Goal: Information Seeking & Learning: Learn about a topic

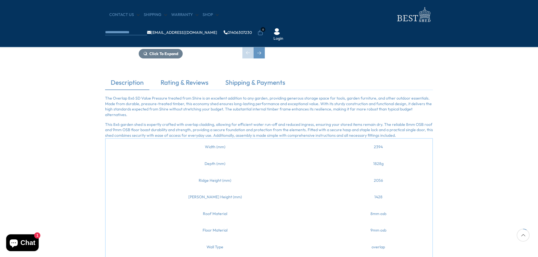
scroll to position [131, 0]
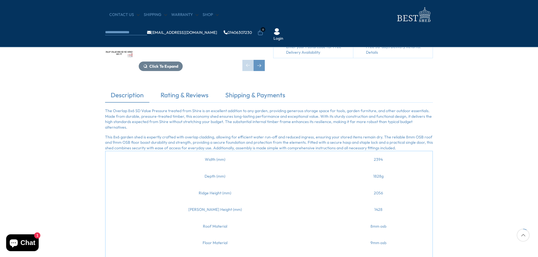
click at [109, 111] on p "The Overlap 8x6 SD Value Pressure treated from Shire is an excellent addition t…" at bounding box center [269, 119] width 328 height 22
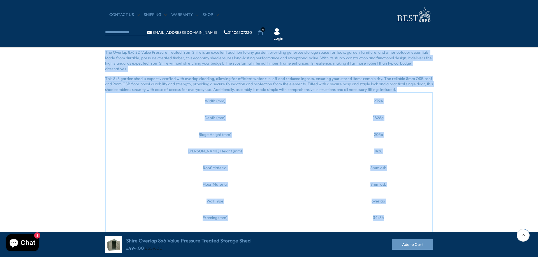
scroll to position [261, 0]
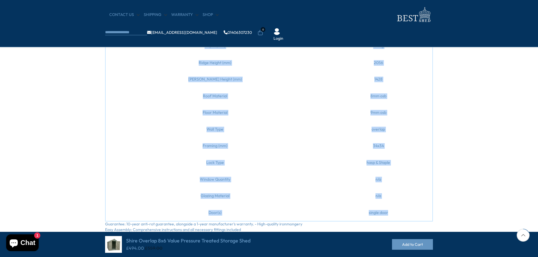
drag, startPoint x: 109, startPoint y: 111, endPoint x: 377, endPoint y: 208, distance: 284.9
click at [377, 208] on div "The Overlap 8x6 SD Value Pressure treated from Shire is an excellent addition t…" at bounding box center [269, 111] width 328 height 266
copy div "The Overlap 8x6 SD Value Pressure treated from Shire is an excellent addition t…"
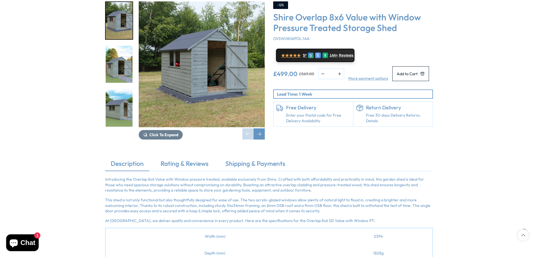
scroll to position [131, 0]
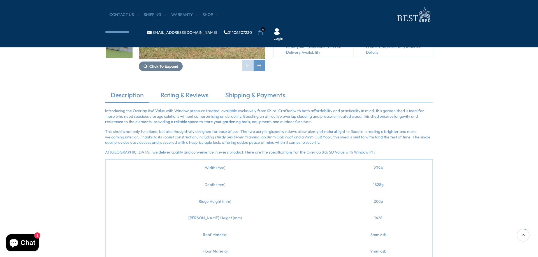
click at [110, 113] on p "Introducing the Overlap 8x6 Value with Window pressure treated, available exclu…" at bounding box center [269, 116] width 328 height 17
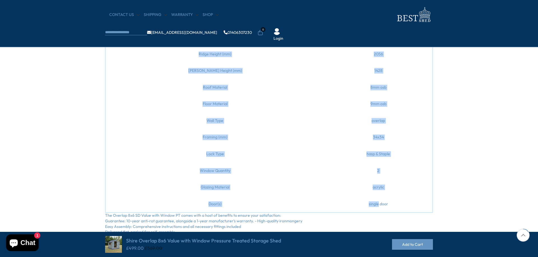
scroll to position [298, 0]
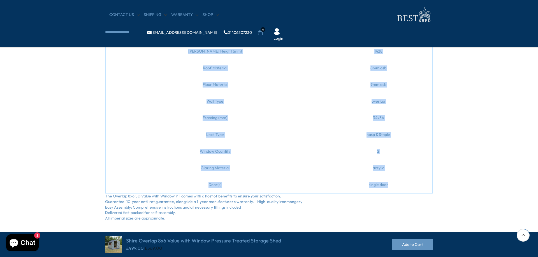
drag, startPoint x: 110, startPoint y: 113, endPoint x: 373, endPoint y: 184, distance: 273.3
click at [373, 184] on div "Introducing the Overlap 8x6 Value with Window pressure treated, available exclu…" at bounding box center [269, 81] width 328 height 280
copy div "Introducing the Overlap 8x6 Value with Window pressure treated, available exclu…"
click at [460, 123] on div "Description Rating & Reviews Shipping & Payments Introducing the Overlap 8x6 Va…" at bounding box center [269, 72] width 538 height 297
